Goal: Task Accomplishment & Management: Manage account settings

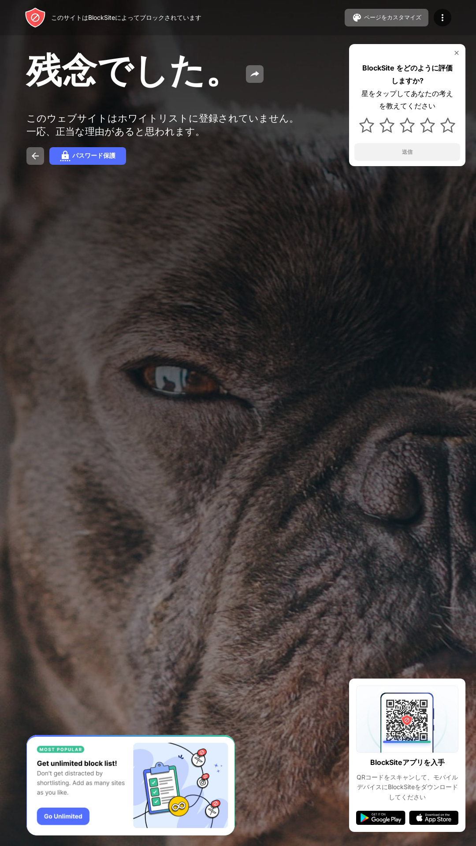
click at [456, 53] on img at bounding box center [456, 52] width 7 height 7
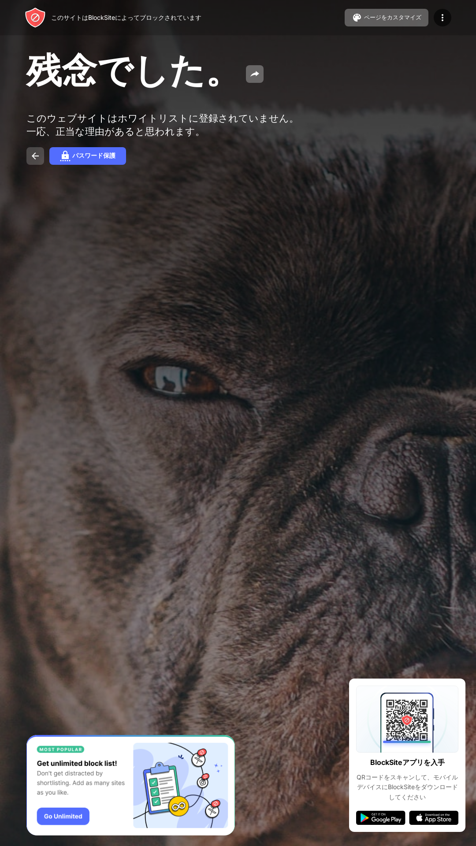
click at [38, 160] on img at bounding box center [35, 156] width 11 height 11
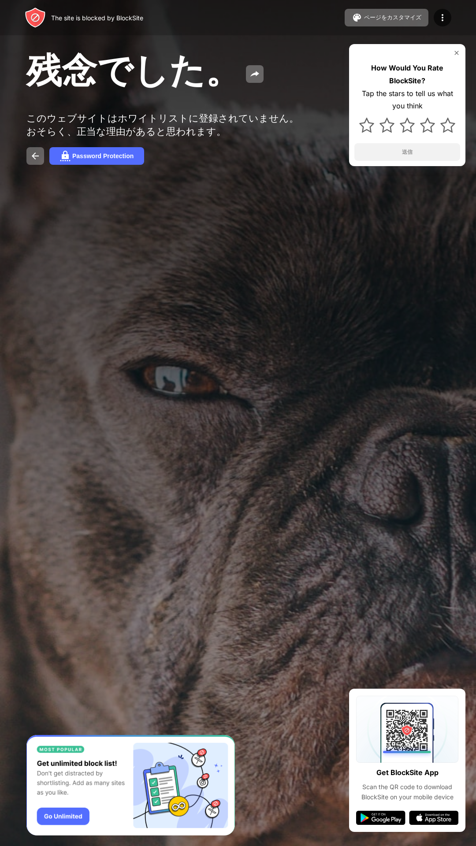
click at [453, 55] on img at bounding box center [456, 52] width 7 height 7
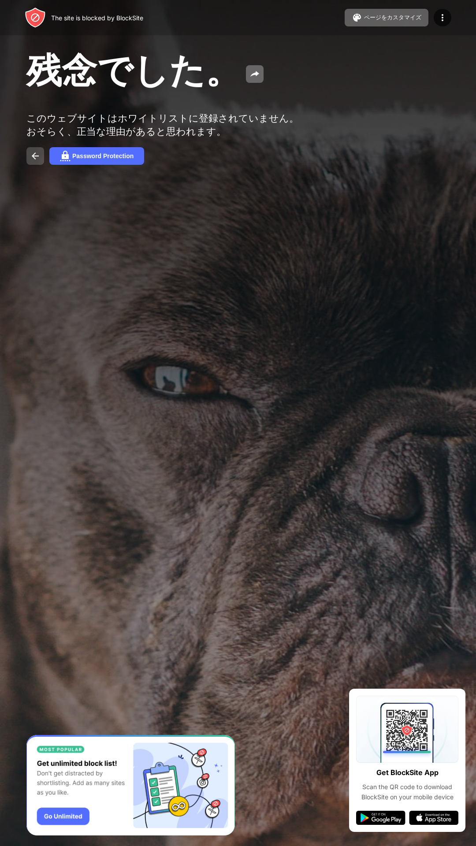
click at [44, 162] on button at bounding box center [35, 156] width 18 height 18
